Goal: Book appointment/travel/reservation

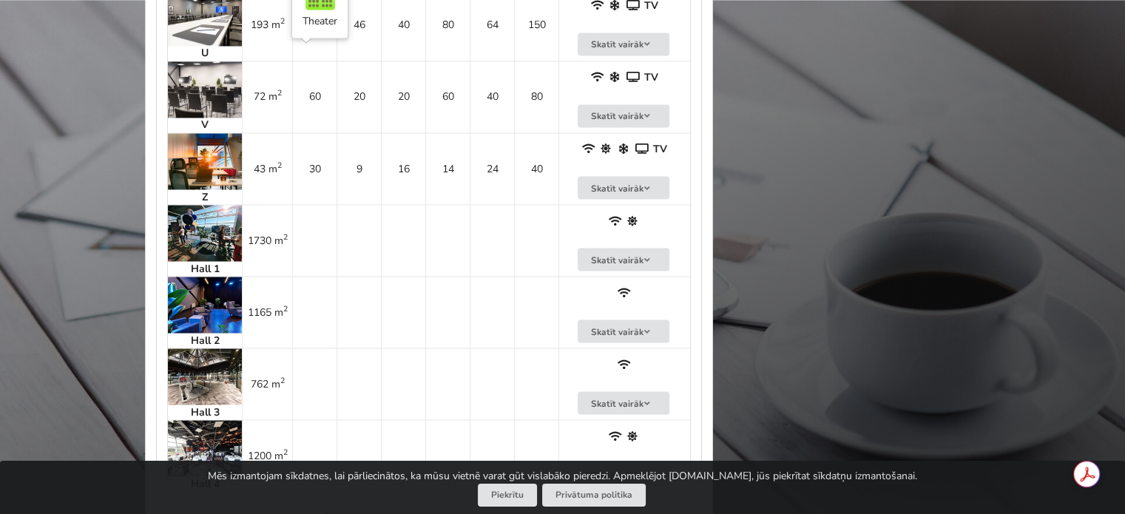
scroll to position [2651, 0]
click at [203, 218] on img at bounding box center [205, 233] width 74 height 56
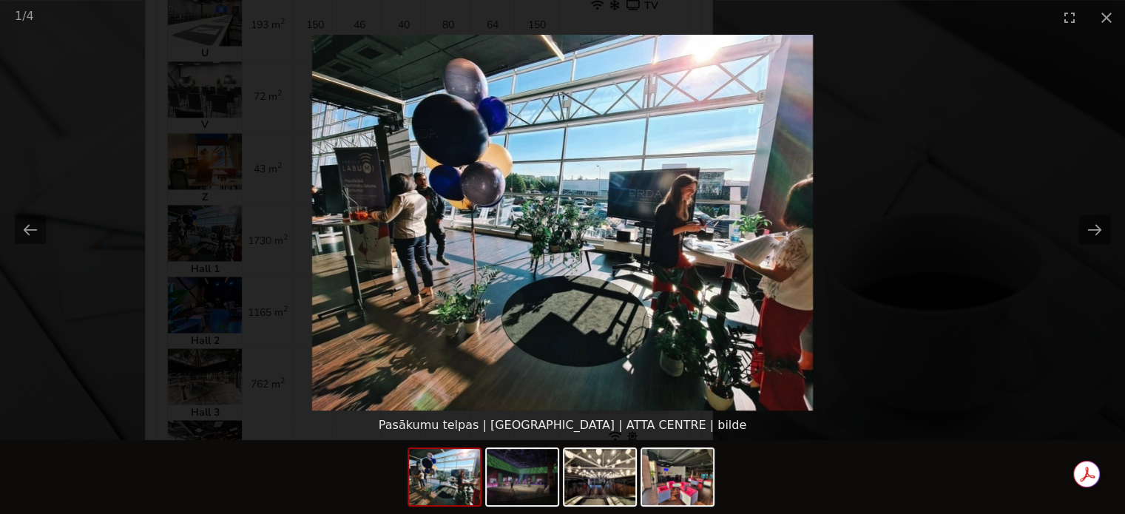
scroll to position [0, 0]
click at [141, 205] on picture at bounding box center [562, 223] width 1125 height 376
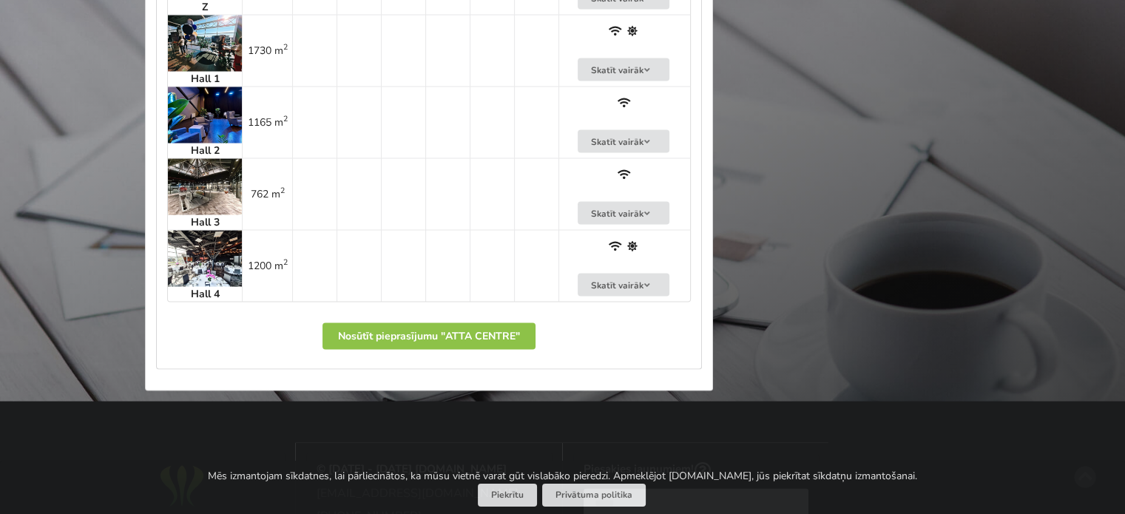
scroll to position [2835, 0]
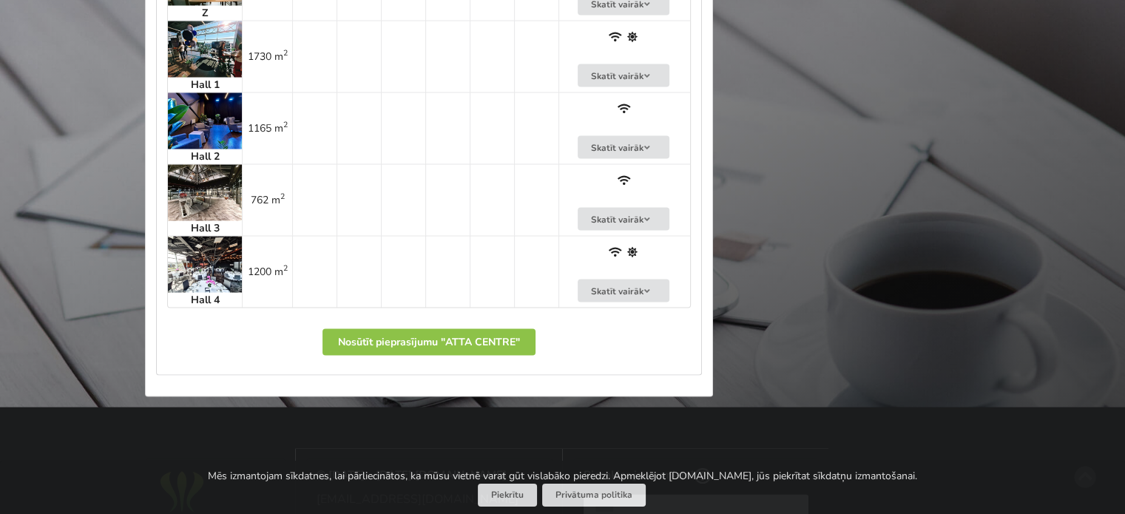
click at [198, 243] on img at bounding box center [205, 265] width 74 height 56
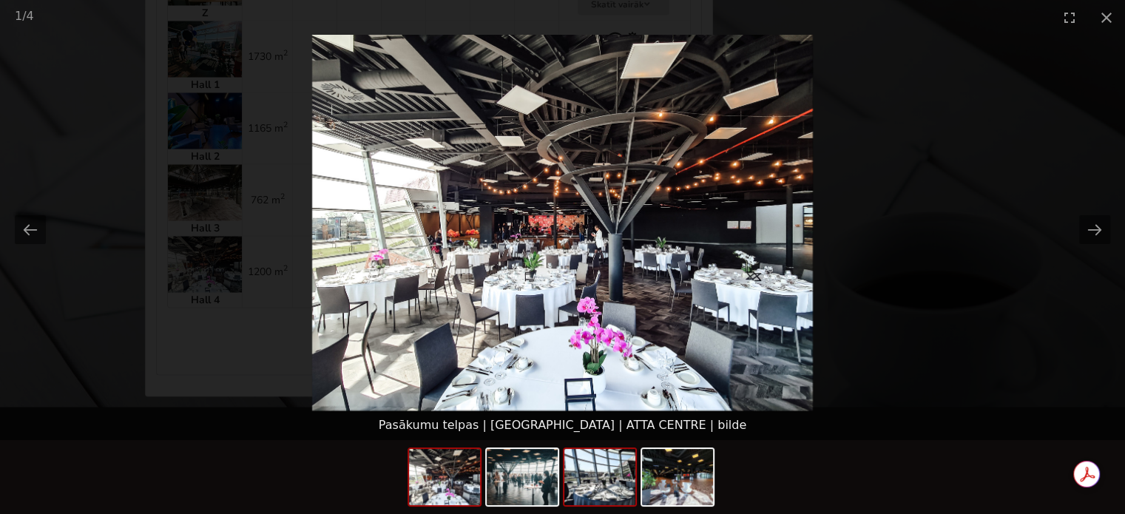
click at [609, 490] on img at bounding box center [599, 477] width 71 height 56
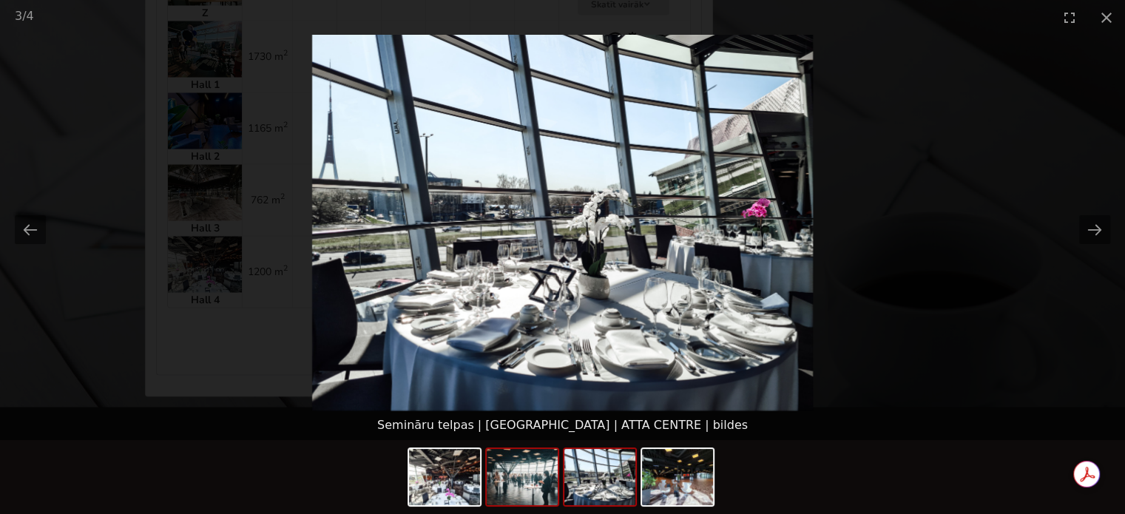
click at [521, 482] on img at bounding box center [522, 477] width 71 height 56
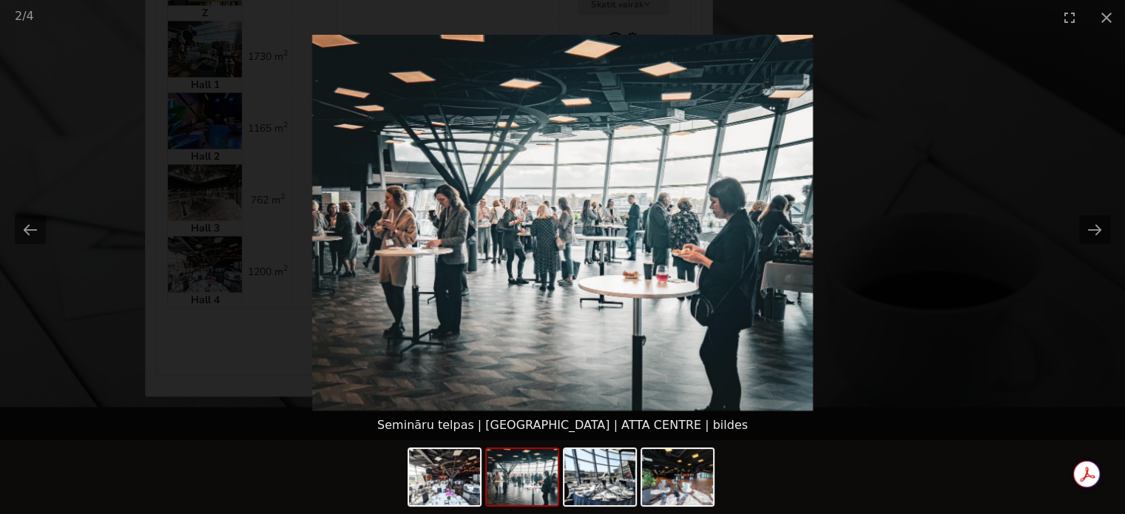
scroll to position [0, 0]
click at [97, 328] on picture at bounding box center [562, 223] width 1125 height 376
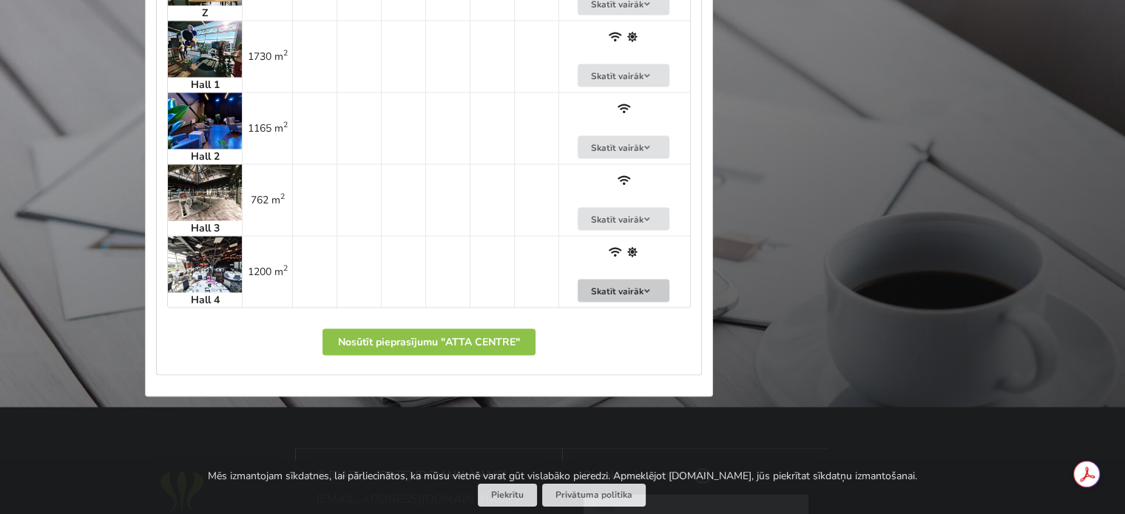
click at [598, 280] on button "Skatīt vairāk" at bounding box center [624, 291] width 92 height 23
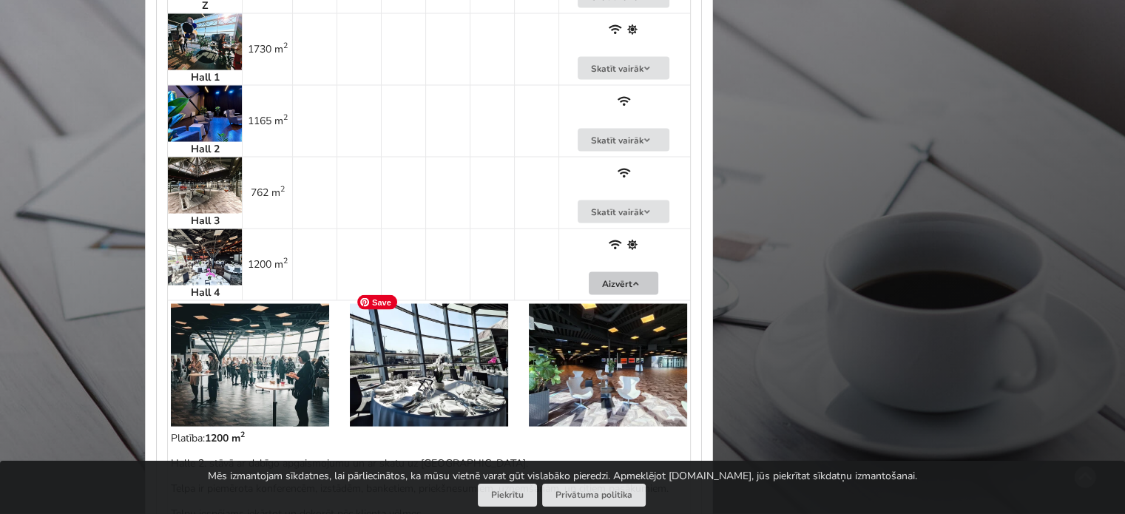
scroll to position [2841, 0]
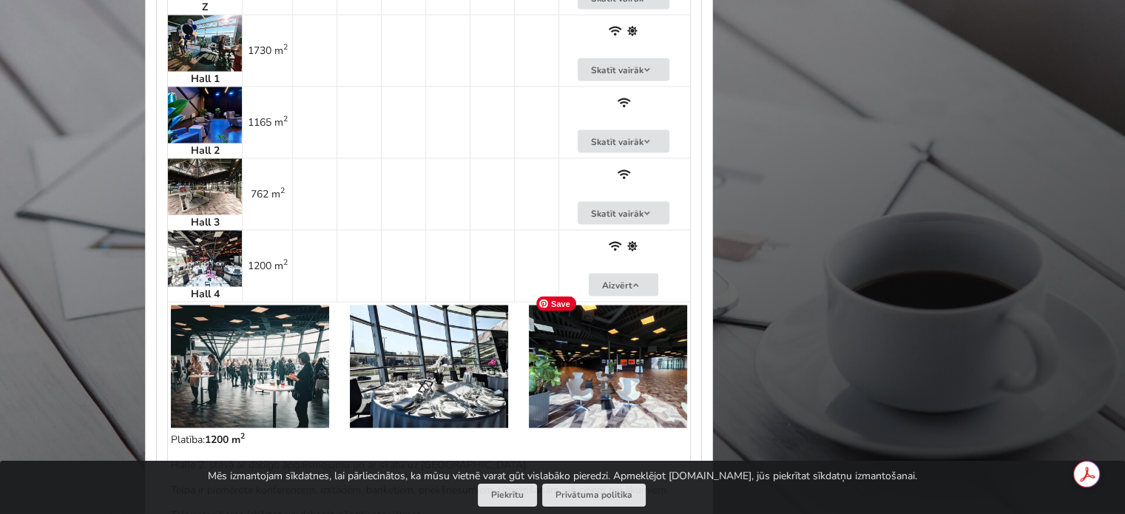
click at [623, 360] on img at bounding box center [608, 367] width 158 height 123
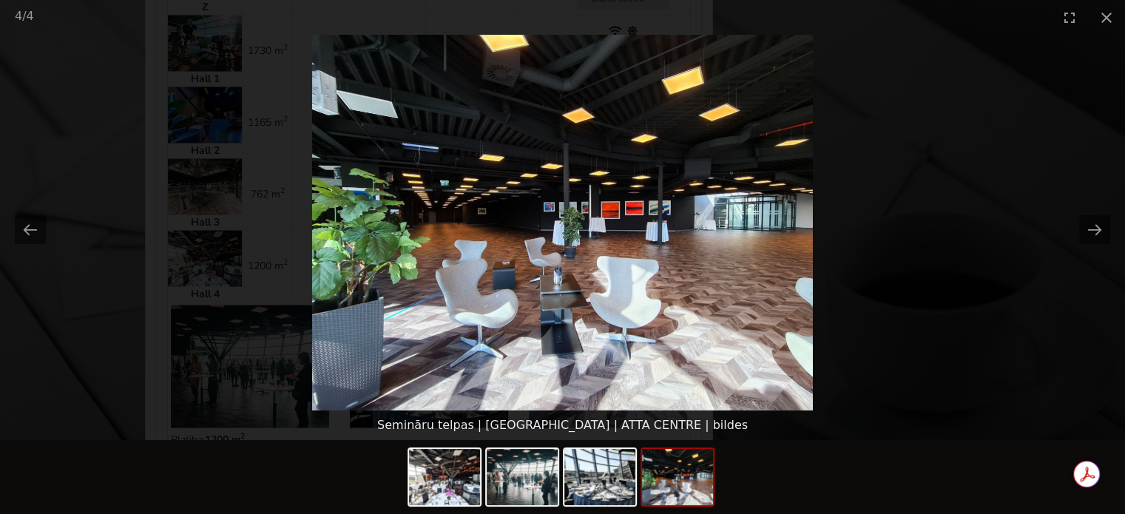
click at [920, 422] on div "Semināru telpas | [GEOGRAPHIC_DATA] | ATTA CENTRE | bildes" at bounding box center [562, 426] width 1125 height 30
click at [1101, 18] on button "Close gallery" at bounding box center [1106, 17] width 37 height 35
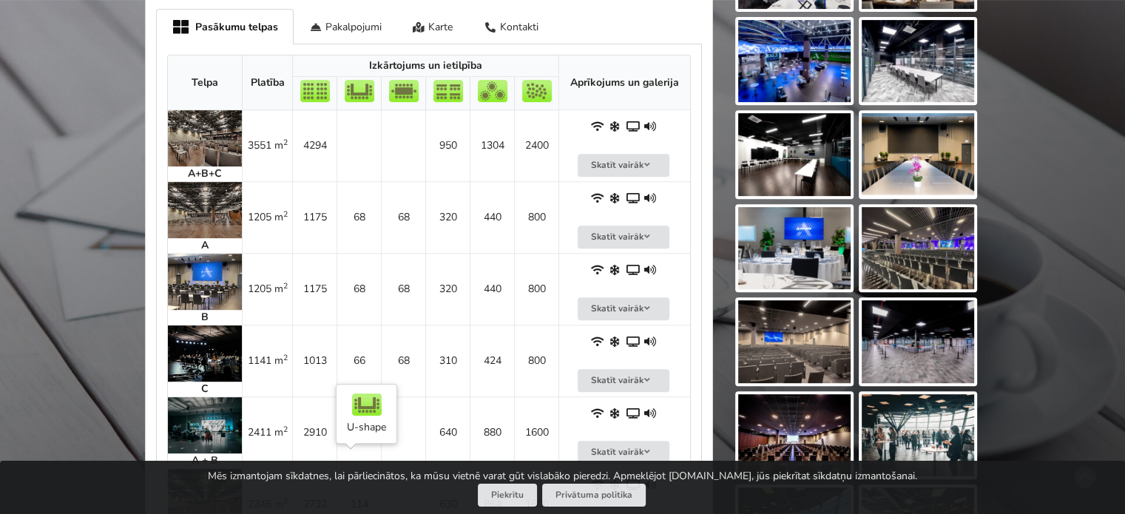
scroll to position [624, 0]
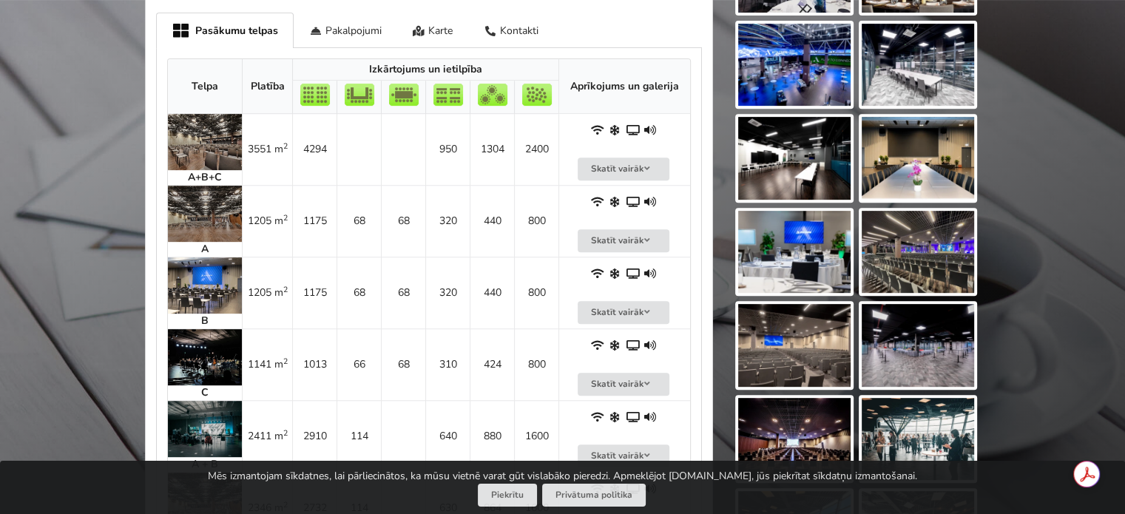
click at [206, 209] on img at bounding box center [205, 214] width 74 height 56
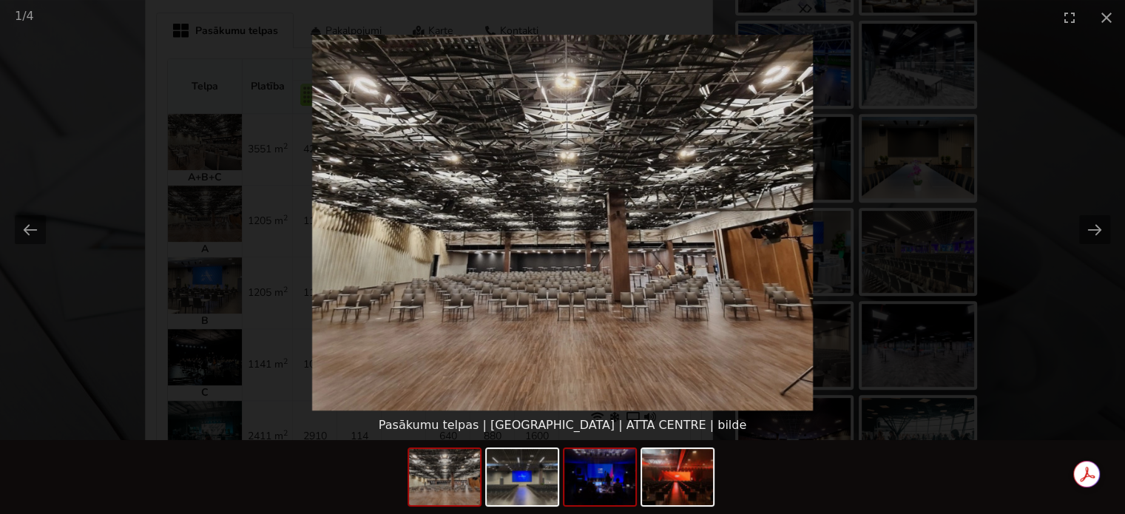
click at [604, 477] on img at bounding box center [599, 477] width 71 height 56
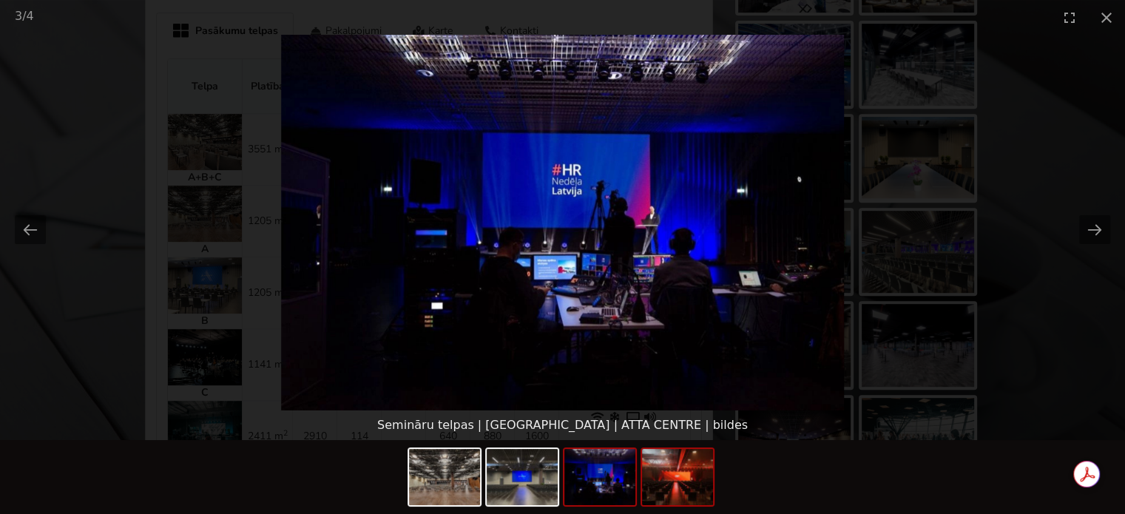
click at [661, 477] on img at bounding box center [677, 477] width 71 height 56
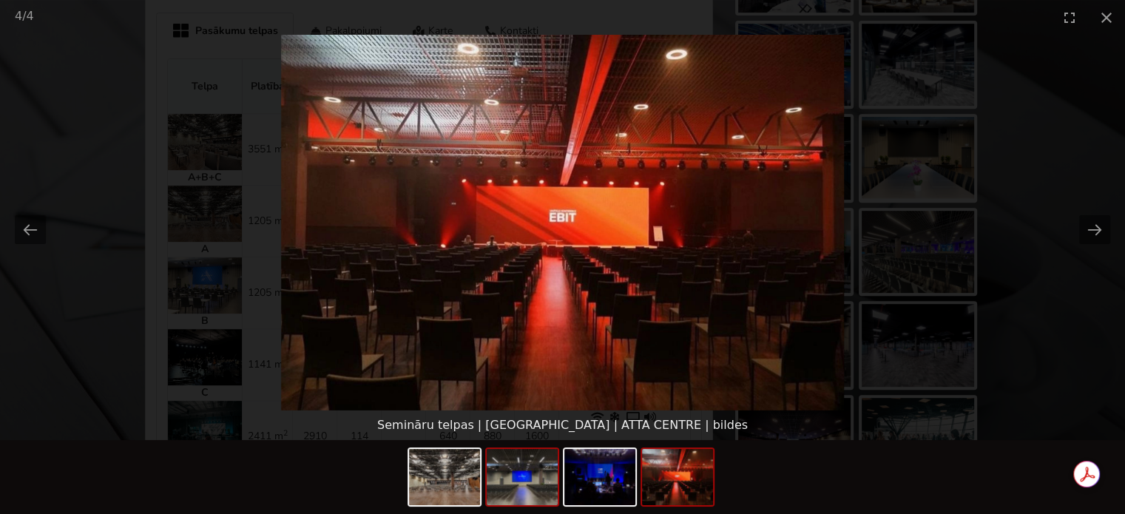
click at [527, 467] on img at bounding box center [522, 477] width 71 height 56
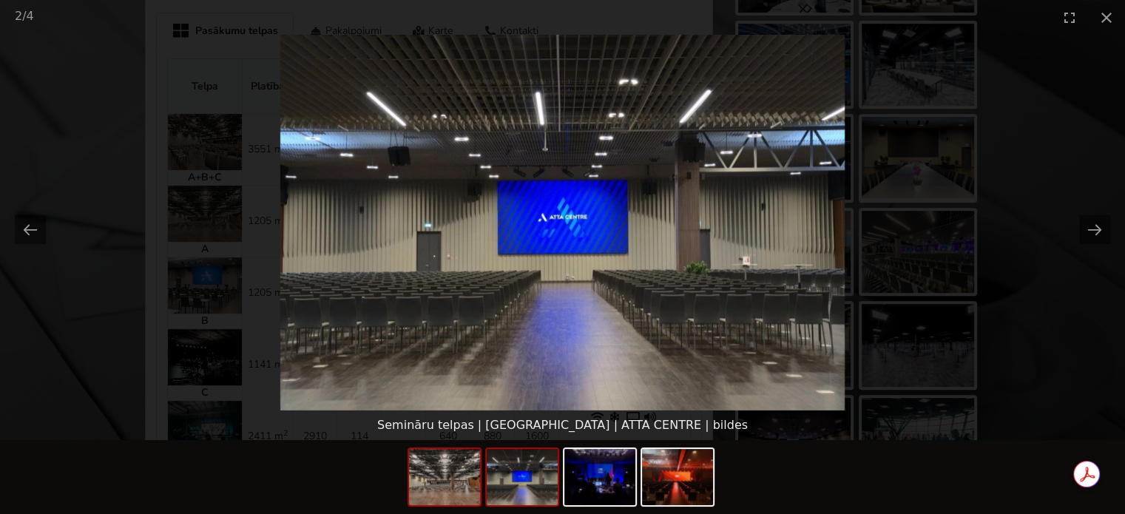
click at [454, 459] on img at bounding box center [444, 477] width 71 height 56
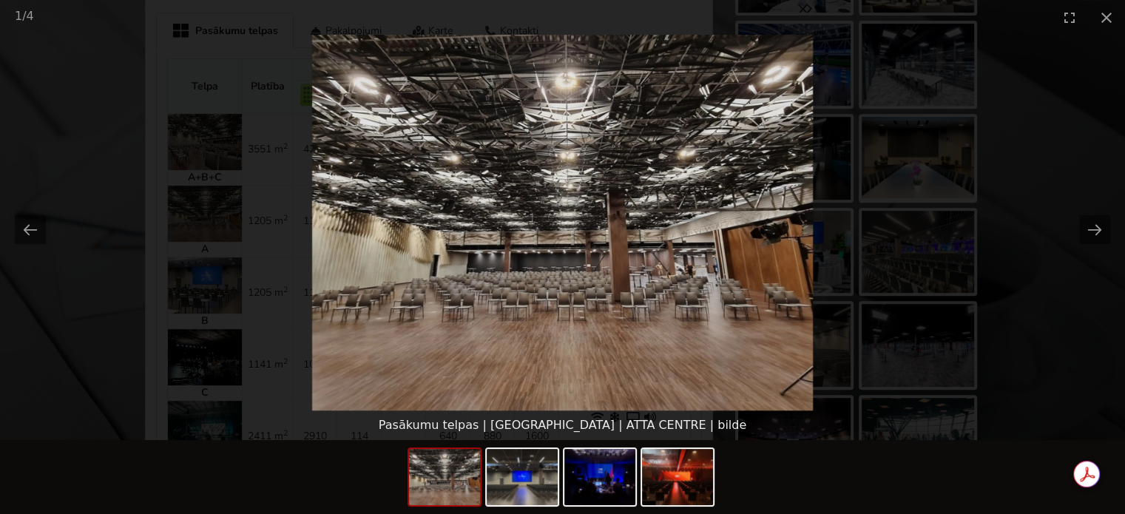
click at [931, 424] on div "Pasākumu telpas | [GEOGRAPHIC_DATA] | ATTA CENTRE | bilde" at bounding box center [562, 426] width 1125 height 30
click at [1104, 16] on button "Close gallery" at bounding box center [1106, 17] width 37 height 35
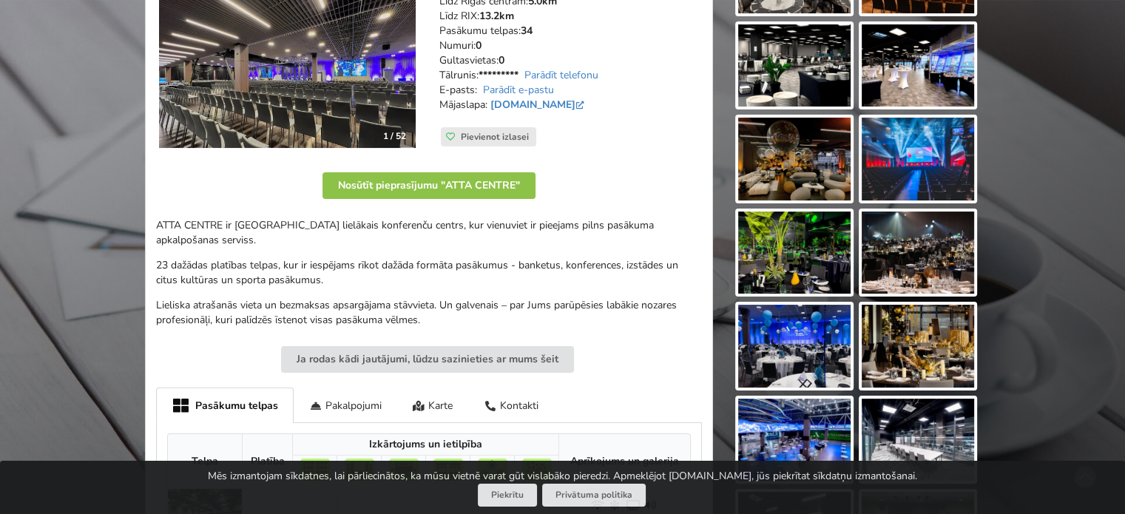
scroll to position [0, 0]
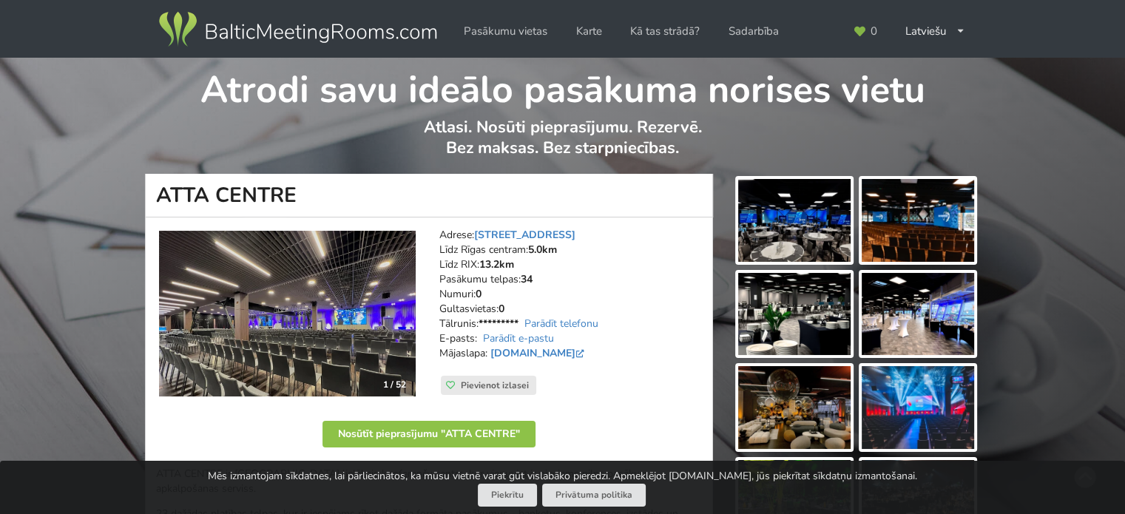
click at [360, 33] on img at bounding box center [297, 29] width 283 height 41
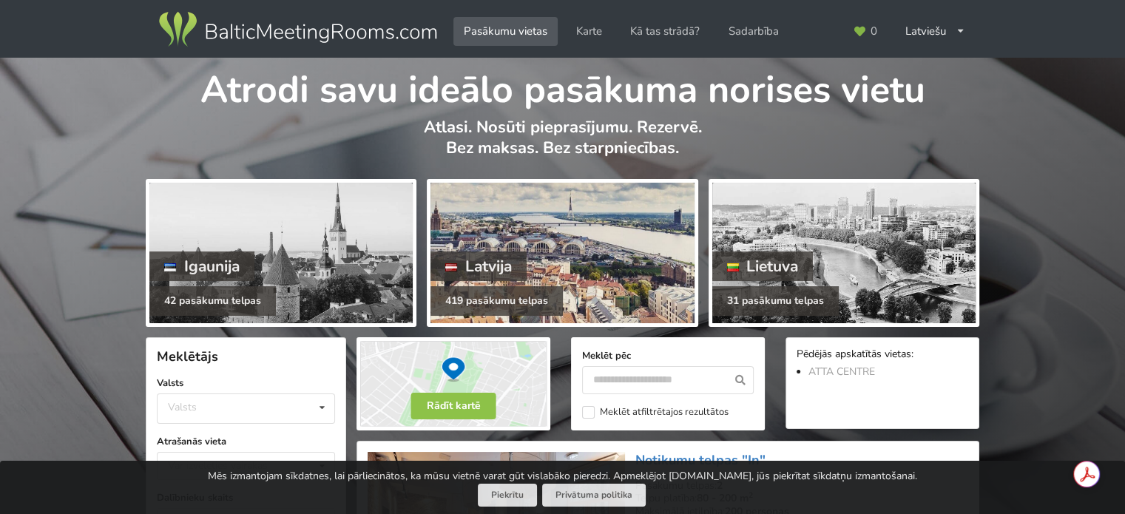
click at [529, 239] on div at bounding box center [562, 253] width 263 height 141
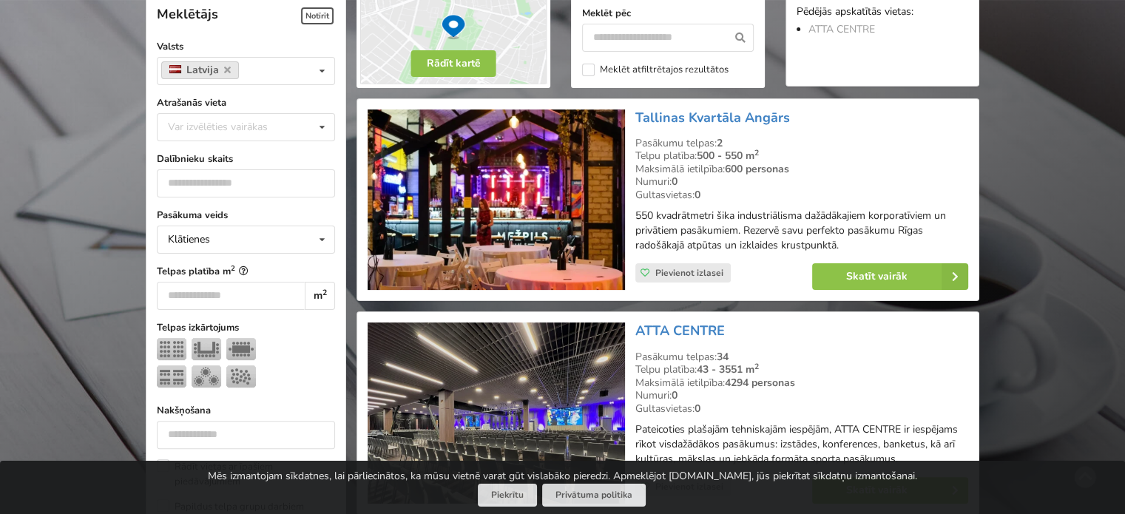
scroll to position [343, 0]
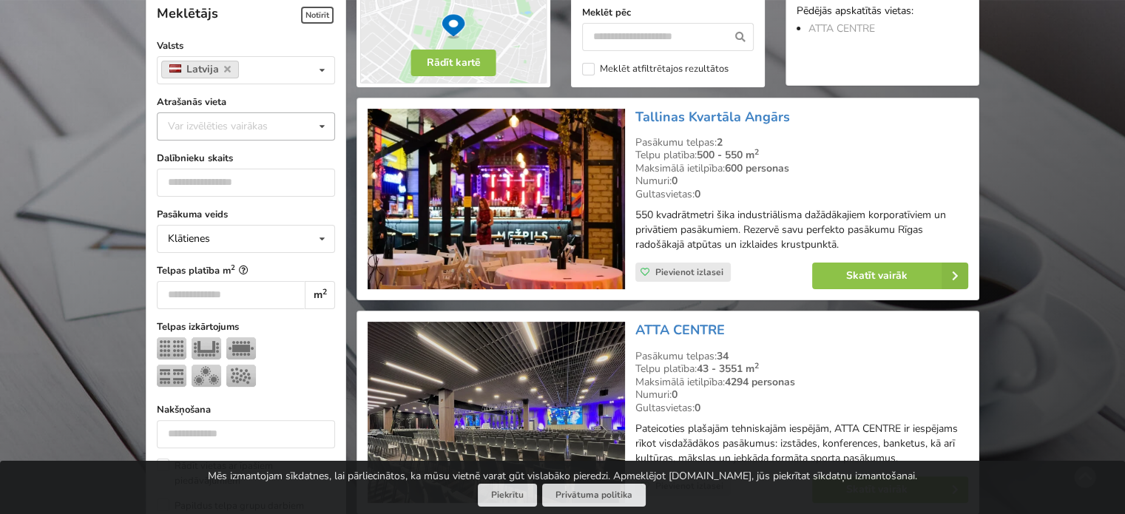
click at [254, 126] on div "Var izvēlēties vairākas" at bounding box center [232, 126] width 137 height 17
type input "*"
click at [257, 145] on div "Rīga" at bounding box center [246, 153] width 177 height 27
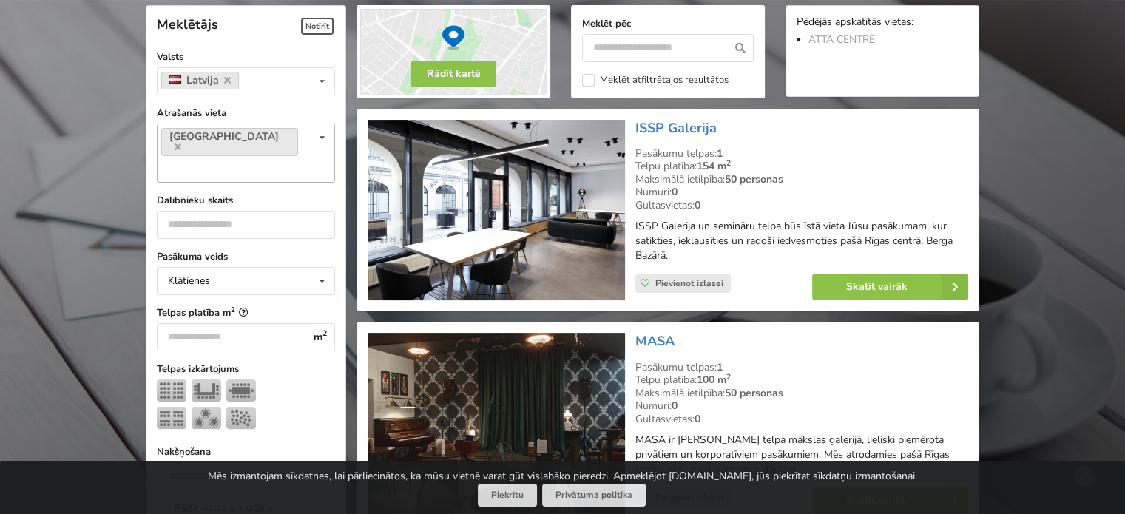
scroll to position [331, 0]
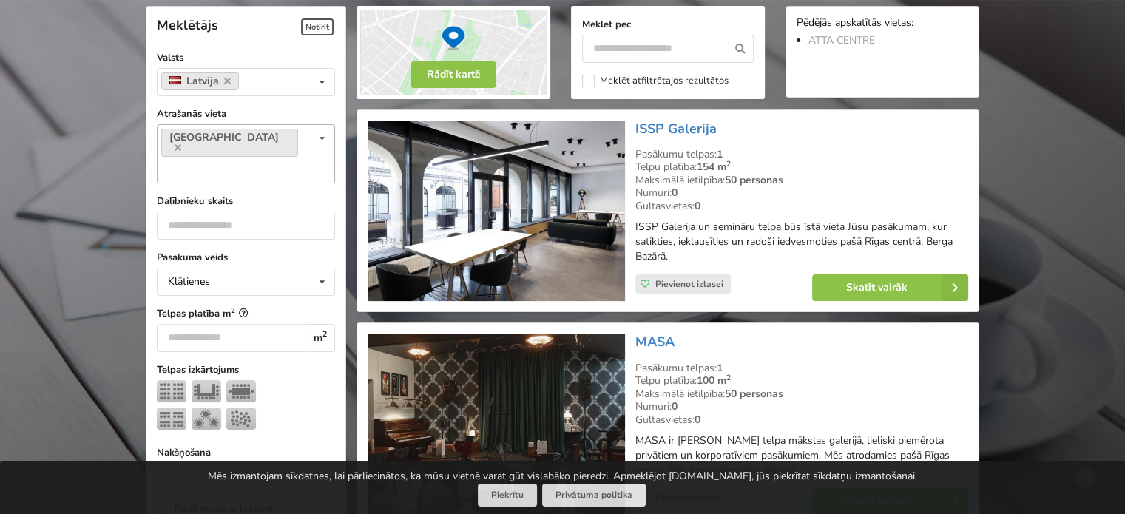
click at [257, 145] on div "Rīga Var izvēlēties vairākas Pārdaugava Teika Apšuciems Jūrkalne Mārupes novads…" at bounding box center [246, 153] width 178 height 59
type input "*"
click at [256, 183] on div "Pārdaugava" at bounding box center [246, 196] width 177 height 27
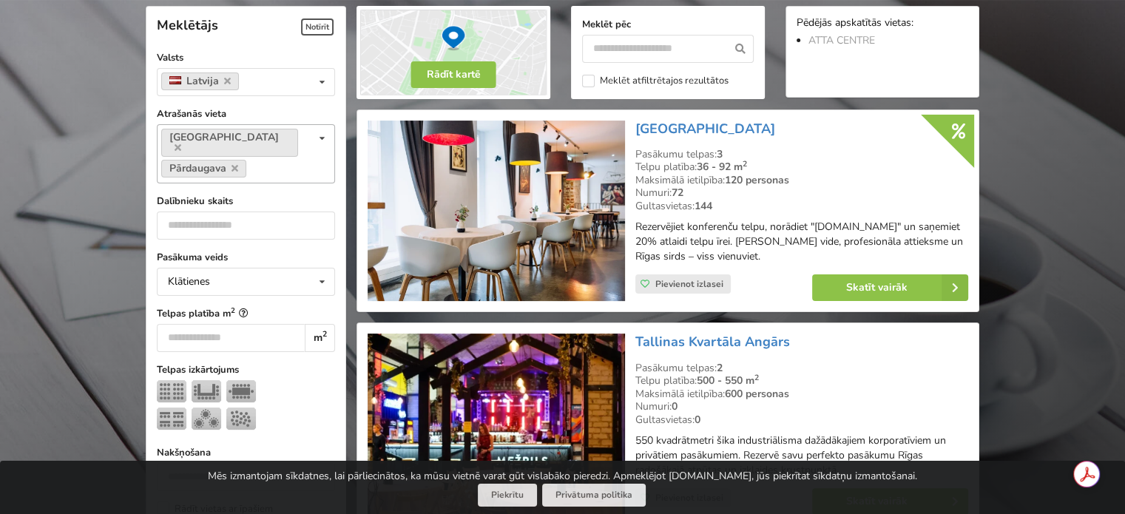
click at [277, 156] on div "Rīga Pārdaugava Var izvēlēties vairākas Pārdaugava Teika Apšuciems Jūrkalne Mār…" at bounding box center [246, 153] width 178 height 59
type input "*"
click at [235, 215] on div "Mārupe" at bounding box center [246, 223] width 177 height 27
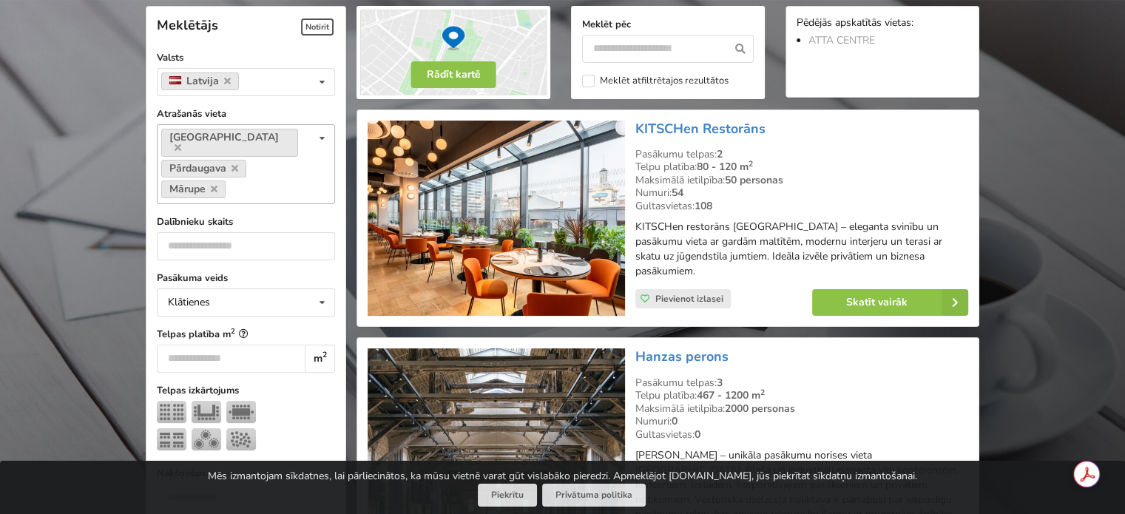
click at [277, 155] on div "Rīga Pārdaugava Mārupe Var izvēlēties vairākas Pārdaugava Teika Apšuciems Jūrka…" at bounding box center [246, 164] width 178 height 80
type input "*"
click at [237, 203] on div "Mārupes novads" at bounding box center [246, 216] width 177 height 27
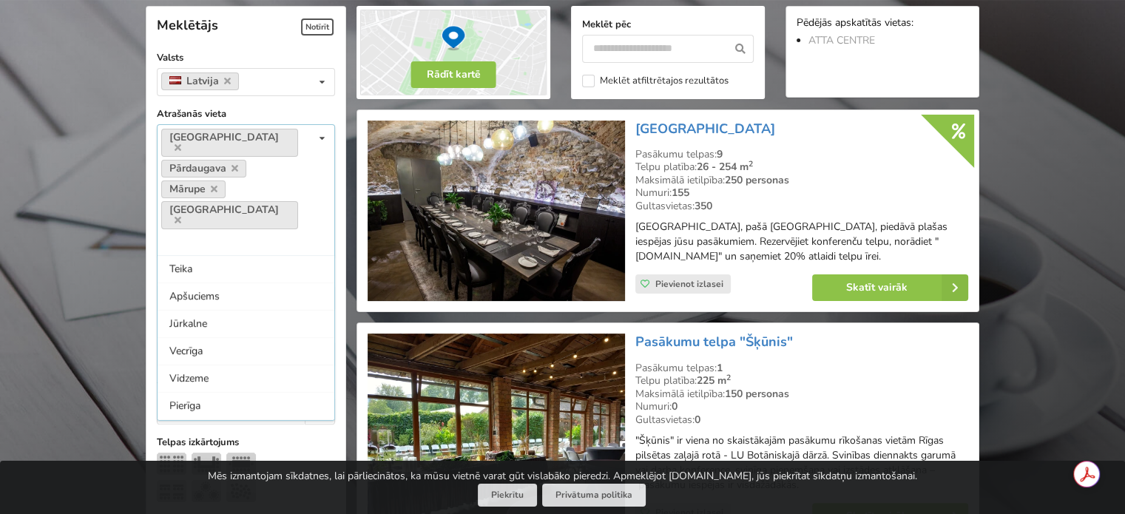
scroll to position [598, 0]
click at [186, 235] on input at bounding box center [174, 241] width 23 height 13
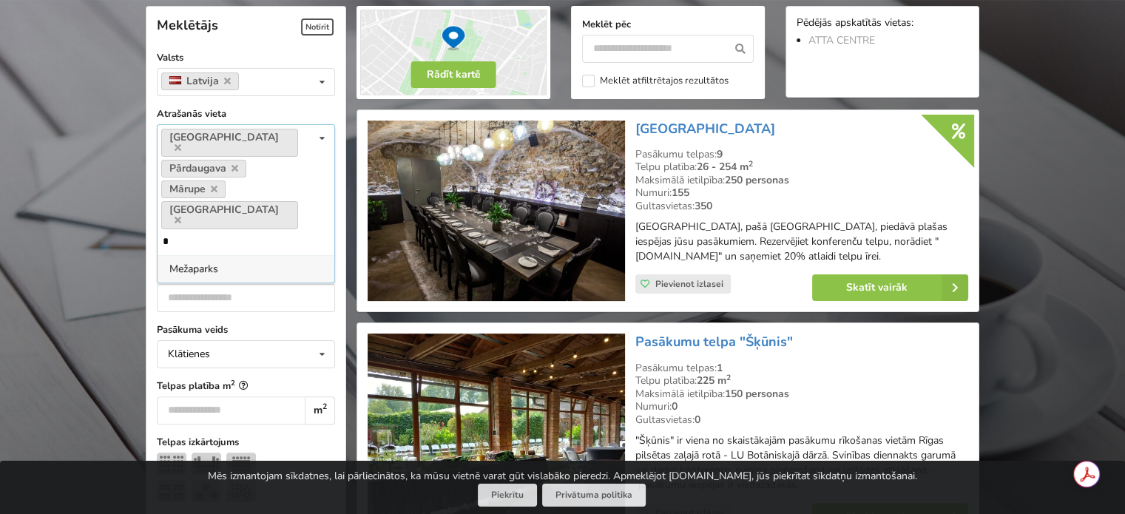
scroll to position [0, 0]
type input "**"
click at [252, 255] on div "Mežaparks" at bounding box center [246, 268] width 177 height 27
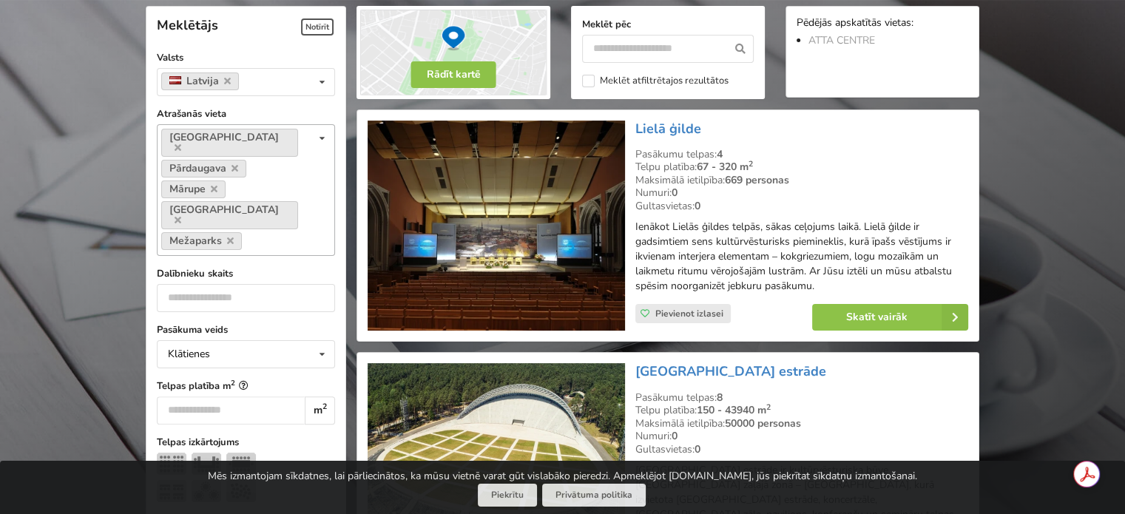
click at [260, 235] on input at bounding box center [257, 241] width 23 height 13
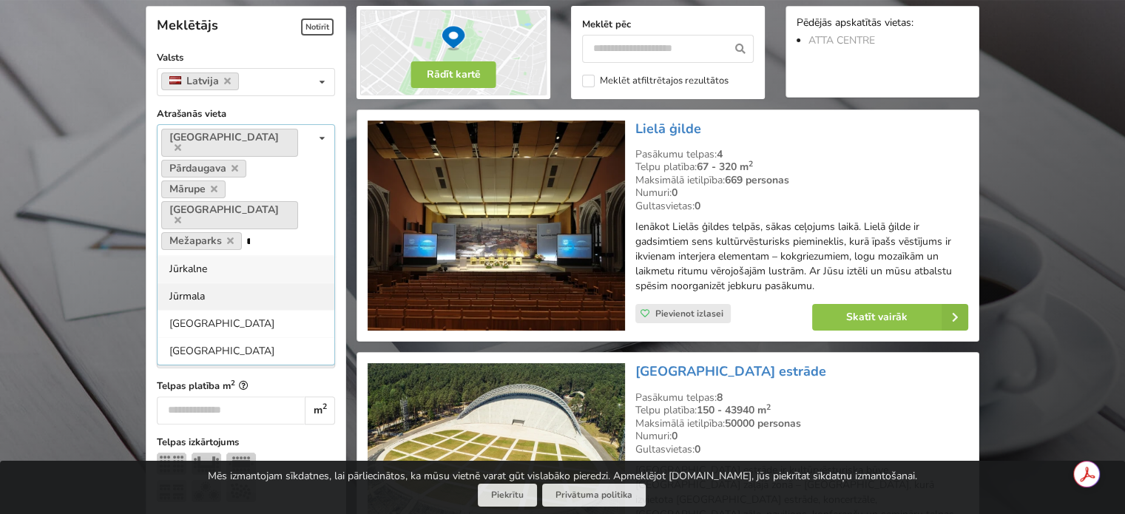
type input "*"
click at [246, 283] on div "Jūrmala" at bounding box center [246, 296] width 177 height 27
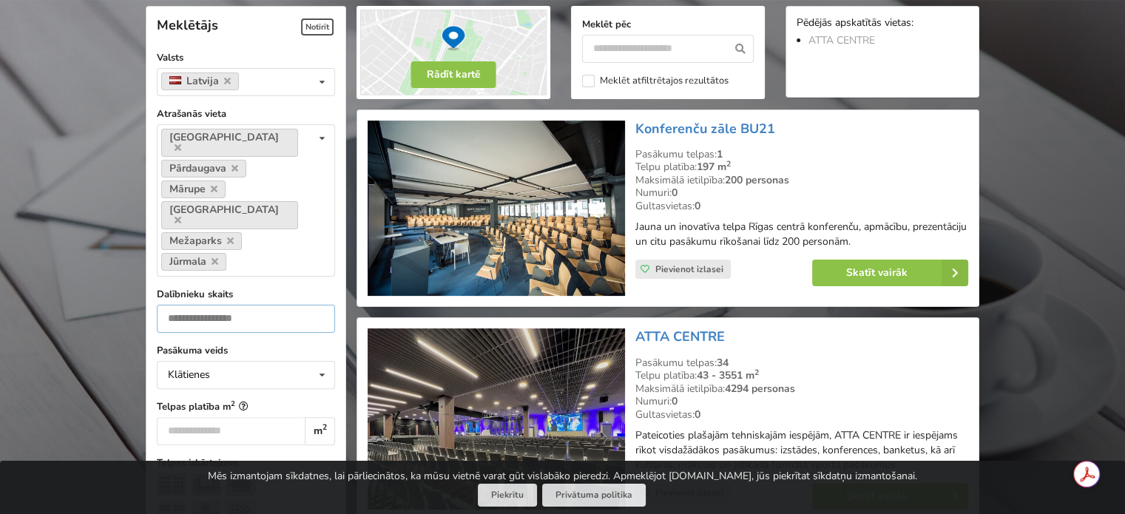
click at [225, 305] on input "number" at bounding box center [246, 319] width 178 height 28
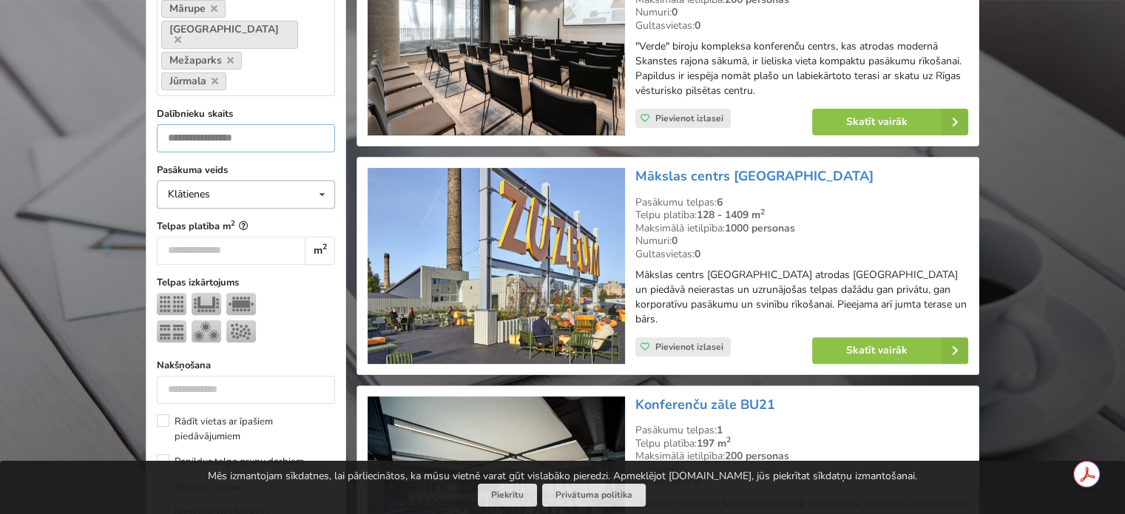
scroll to position [514, 0]
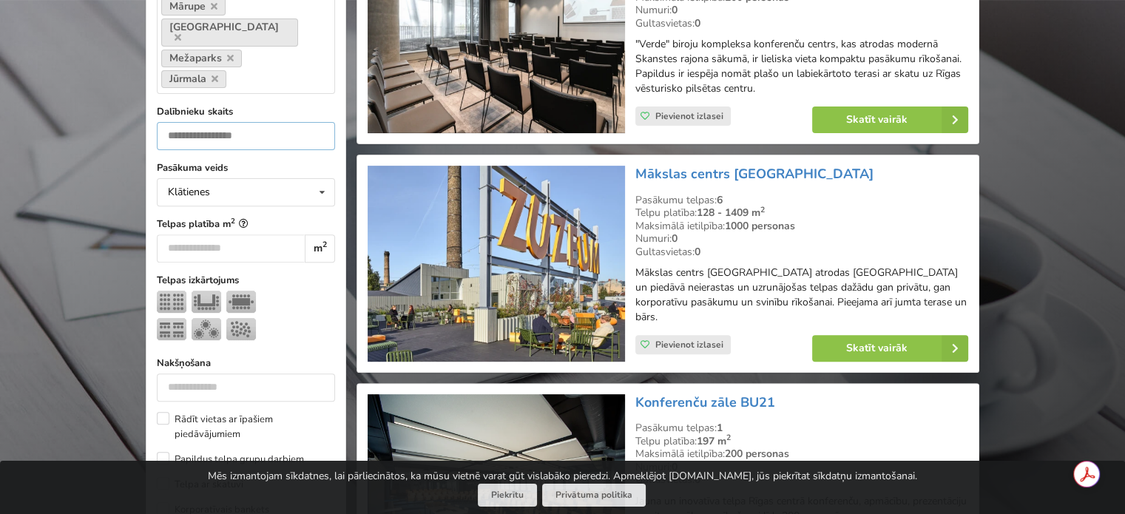
type input "***"
click at [189, 235] on input "number" at bounding box center [231, 249] width 148 height 28
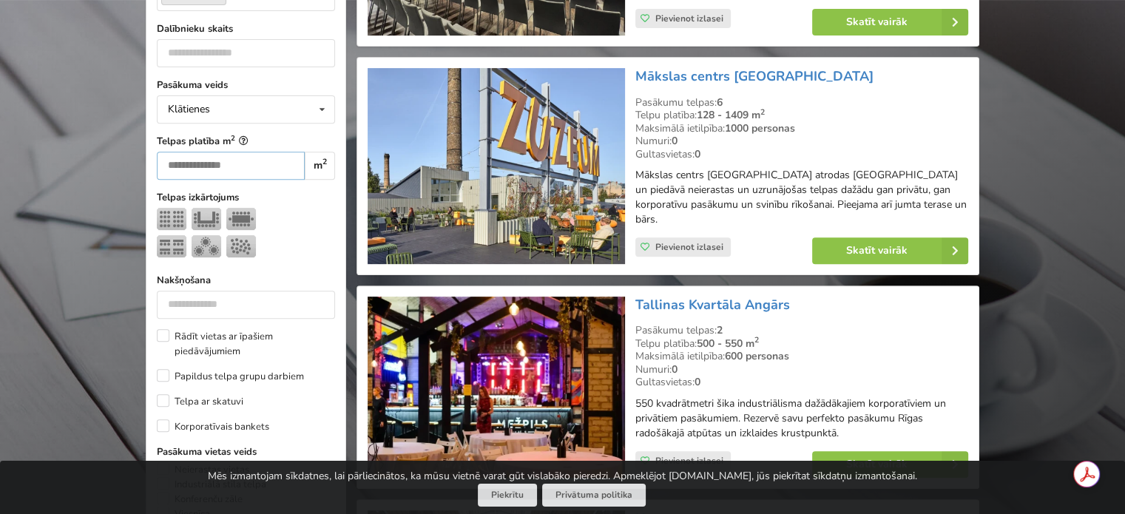
scroll to position [601, 0]
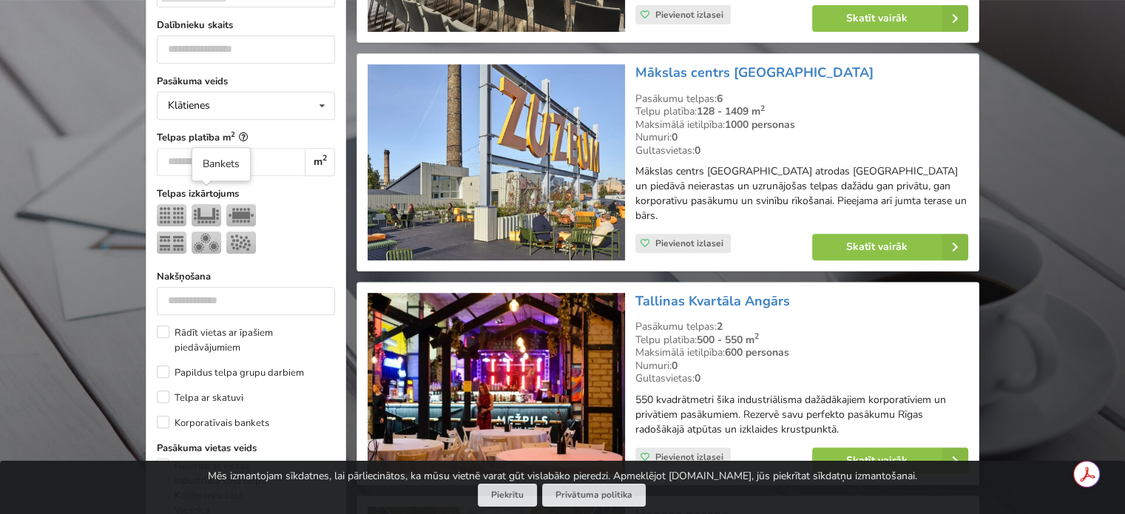
click at [200, 232] on img at bounding box center [207, 243] width 30 height 22
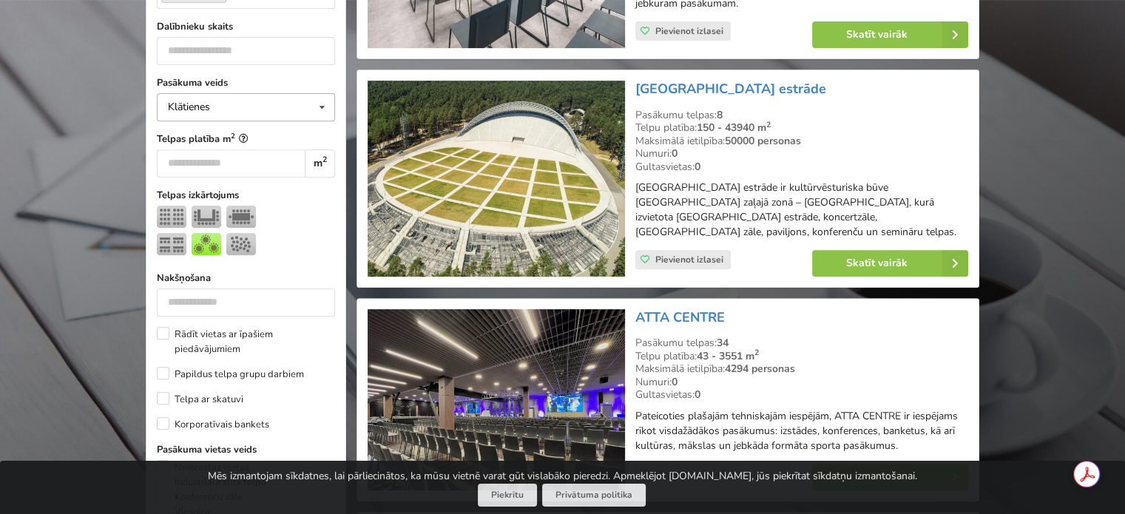
scroll to position [600, 0]
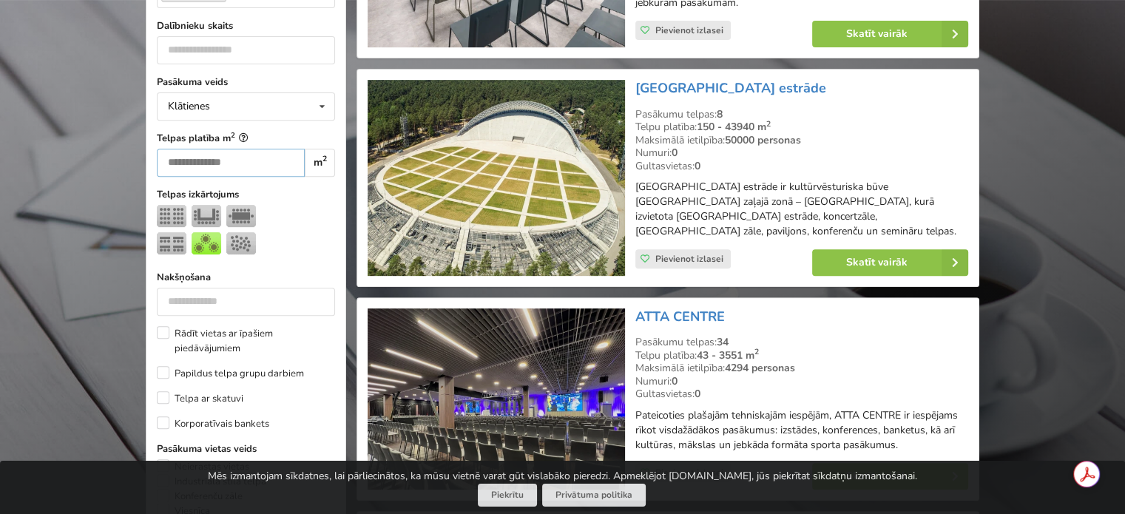
click at [200, 149] on input "***" at bounding box center [231, 163] width 148 height 28
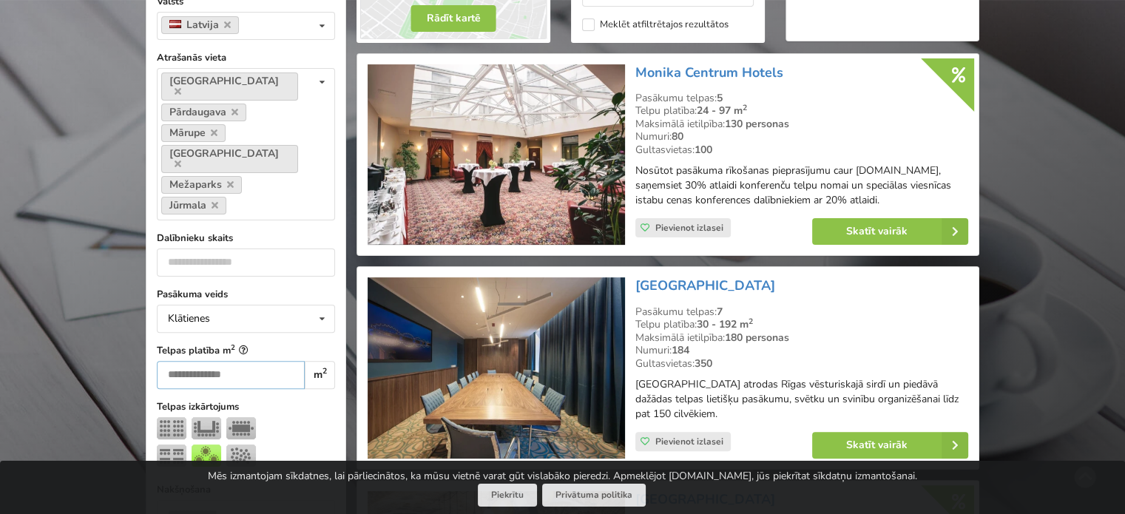
scroll to position [331, 0]
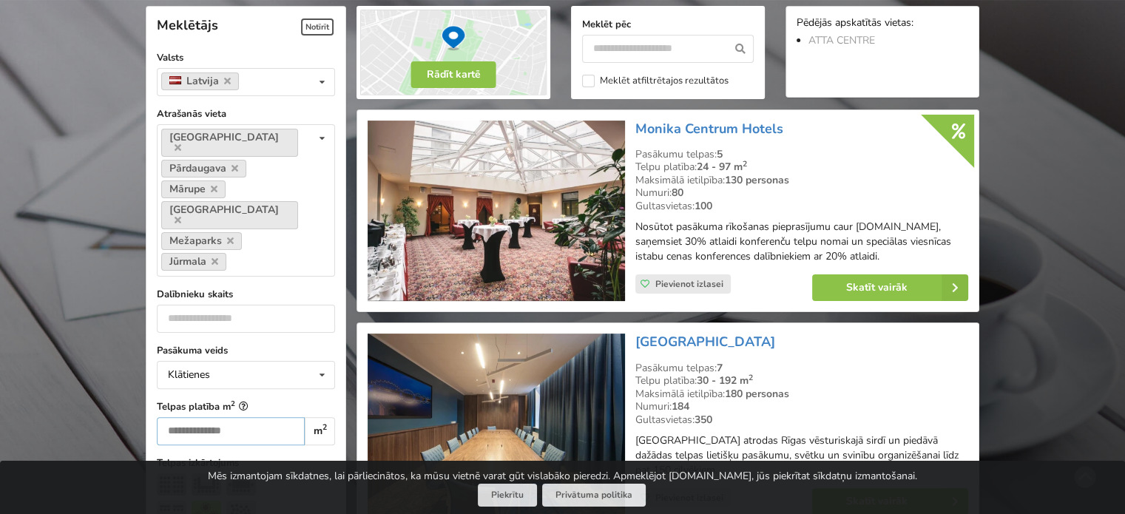
type input "*"
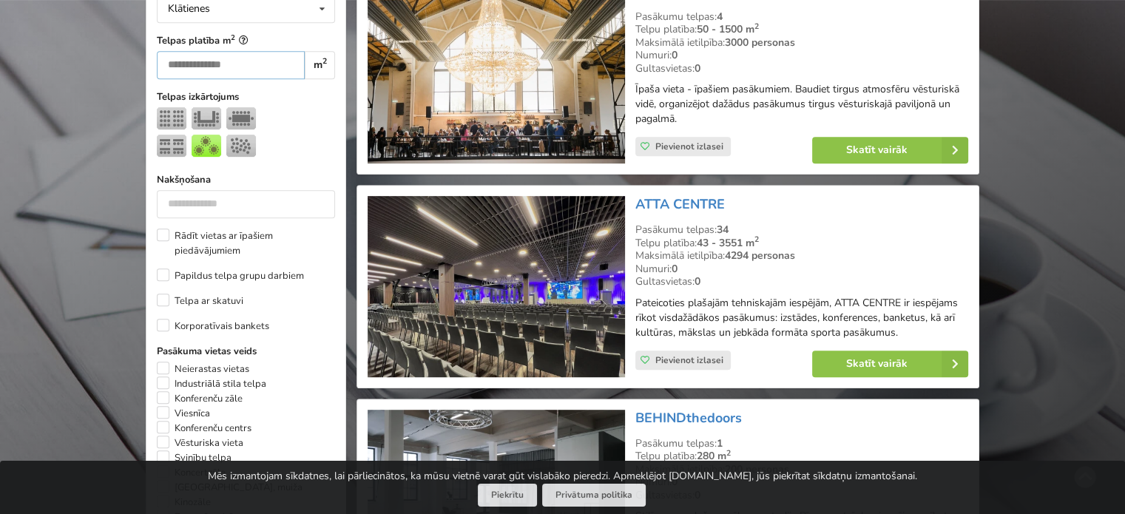
scroll to position [698, 0]
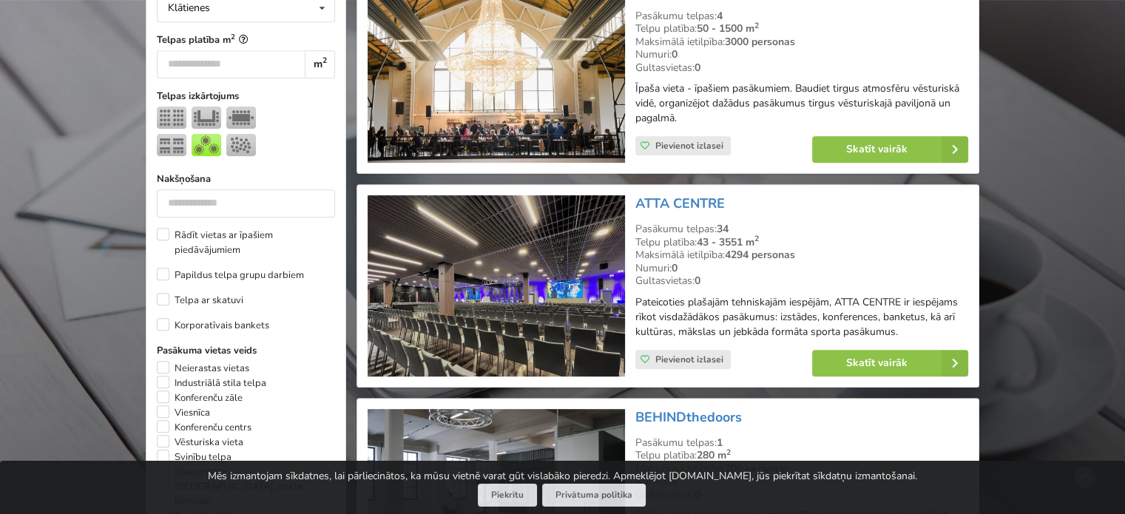
click at [283, 107] on div at bounding box center [246, 134] width 178 height 55
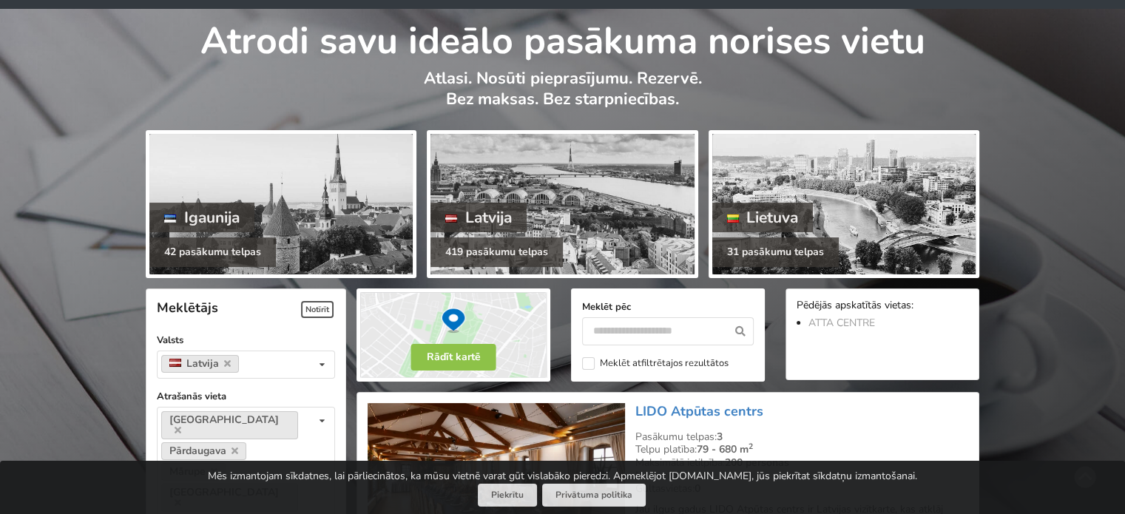
scroll to position [0, 0]
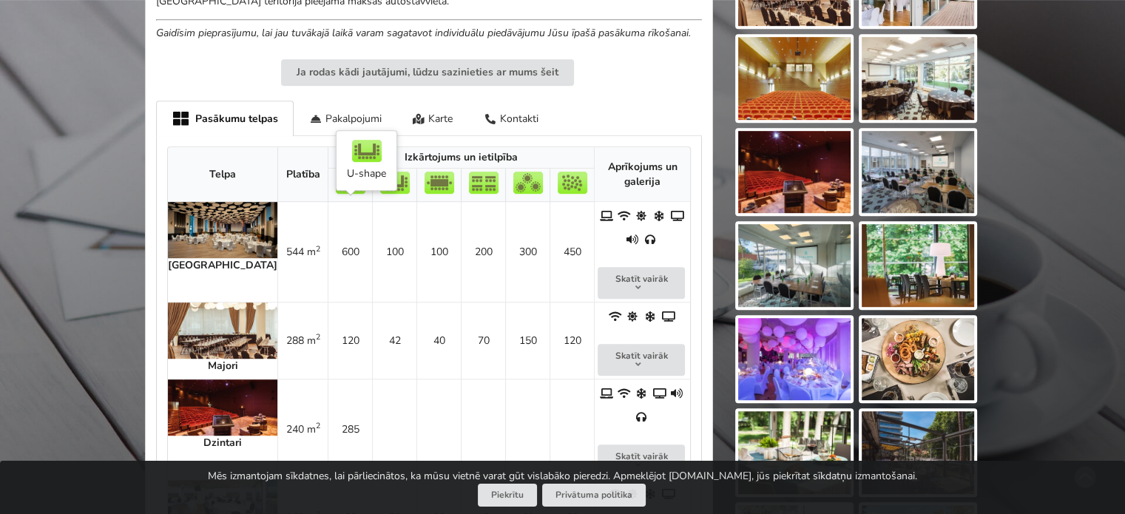
scroll to position [869, 0]
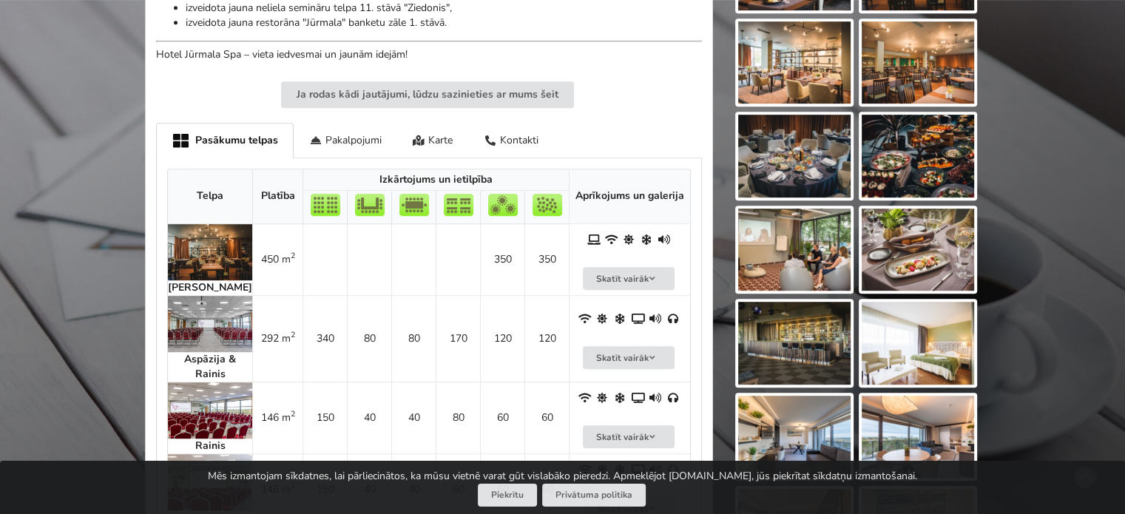
scroll to position [812, 0]
click at [223, 251] on img at bounding box center [210, 253] width 84 height 56
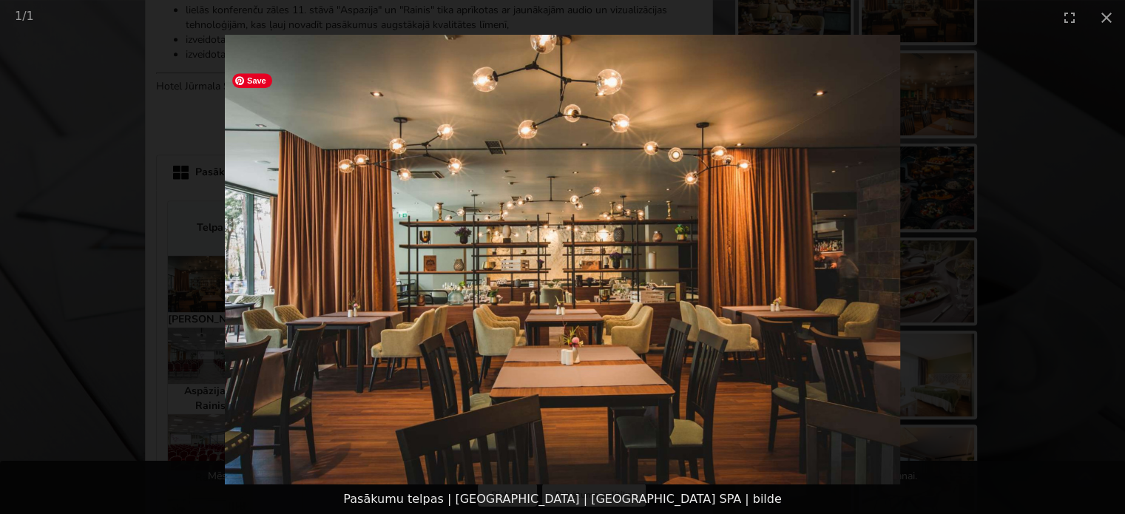
scroll to position [780, 0]
click at [964, 243] on picture at bounding box center [562, 260] width 1125 height 450
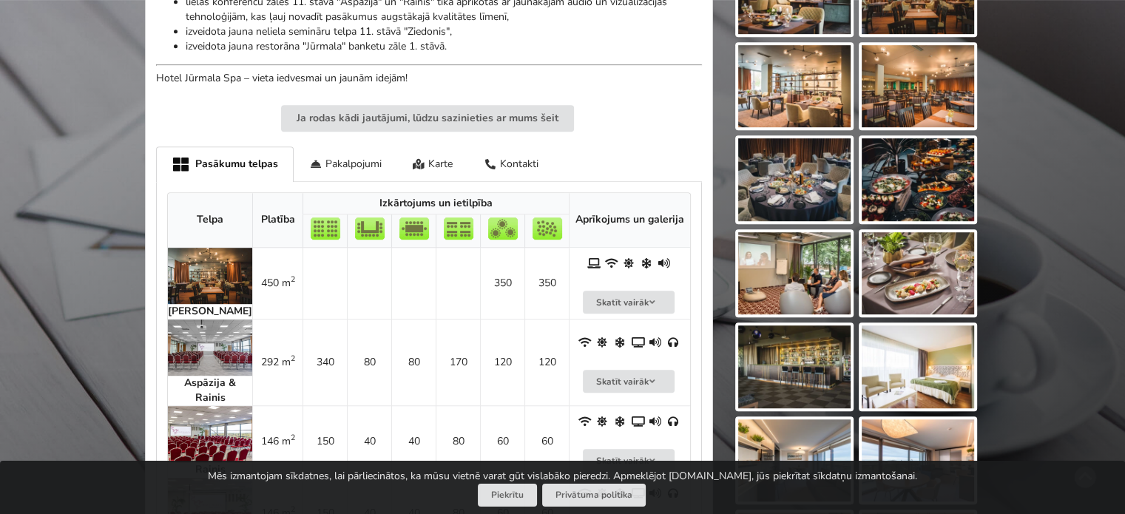
scroll to position [769, 0]
